Goal: Feedback & Contribution: Submit feedback/report problem

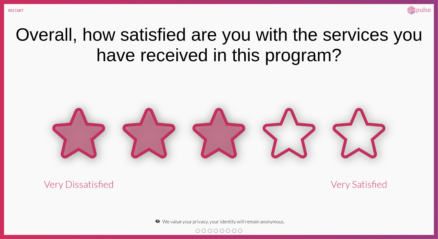
click at [245, 136] on icon at bounding box center [219, 134] width 70 height 70
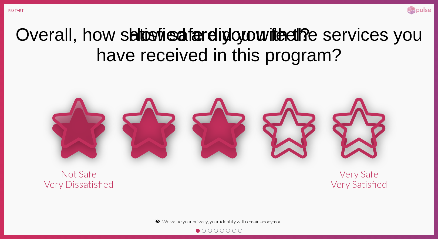
click at [222, 138] on icon at bounding box center [219, 123] width 50 height 48
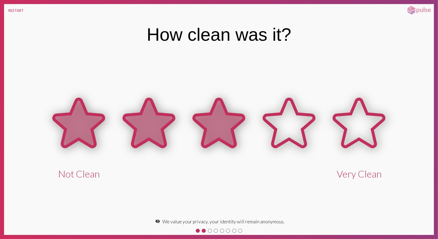
click at [222, 138] on icon at bounding box center [219, 123] width 50 height 48
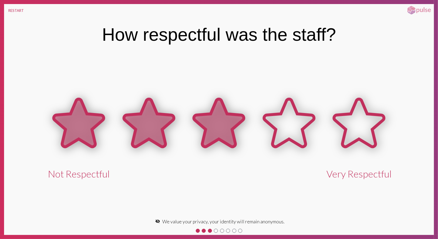
click at [222, 138] on icon at bounding box center [219, 123] width 50 height 48
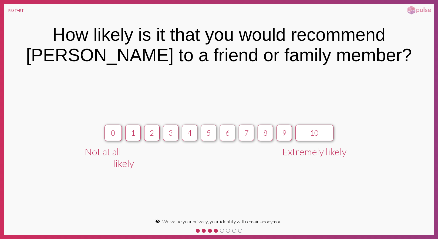
click at [222, 138] on button "6" at bounding box center [227, 133] width 15 height 16
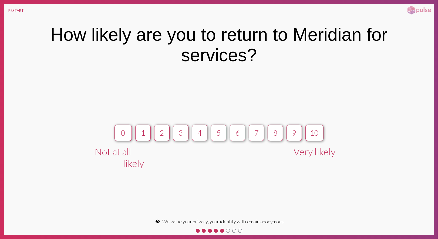
click at [222, 139] on button "5" at bounding box center [218, 133] width 15 height 16
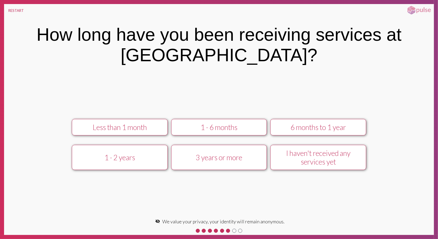
click at [222, 139] on div "Less than 1 month 1 - 6 months 6 months to 1 year 1 - 2 years 3 years or more I…" at bounding box center [219, 145] width 373 height 61
click at [231, 133] on button "1 - 6 months" at bounding box center [219, 127] width 96 height 16
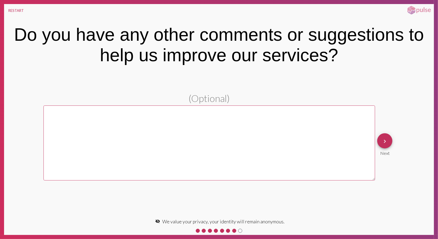
click at [231, 133] on textarea at bounding box center [210, 143] width 332 height 75
